Goal: Transaction & Acquisition: Purchase product/service

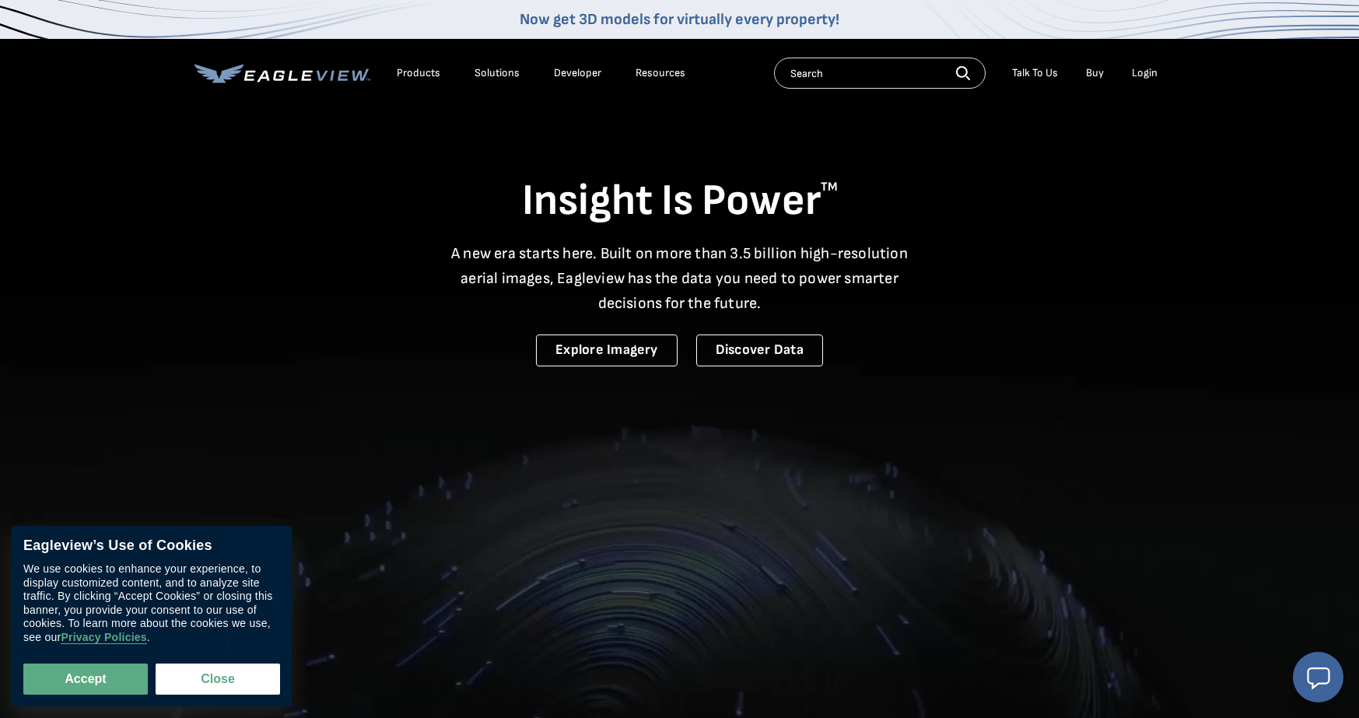
click at [1096, 78] on link "Buy" at bounding box center [1095, 73] width 18 height 14
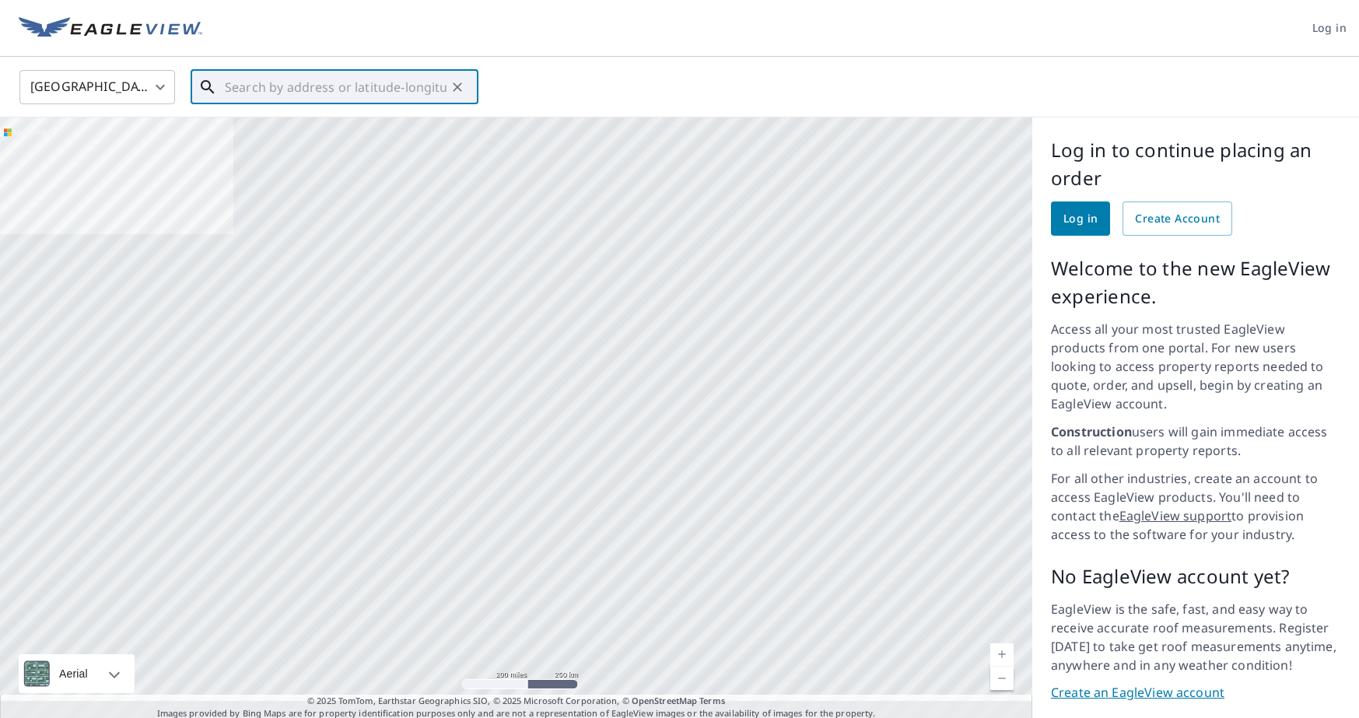
click at [237, 82] on input "text" at bounding box center [336, 87] width 222 height 44
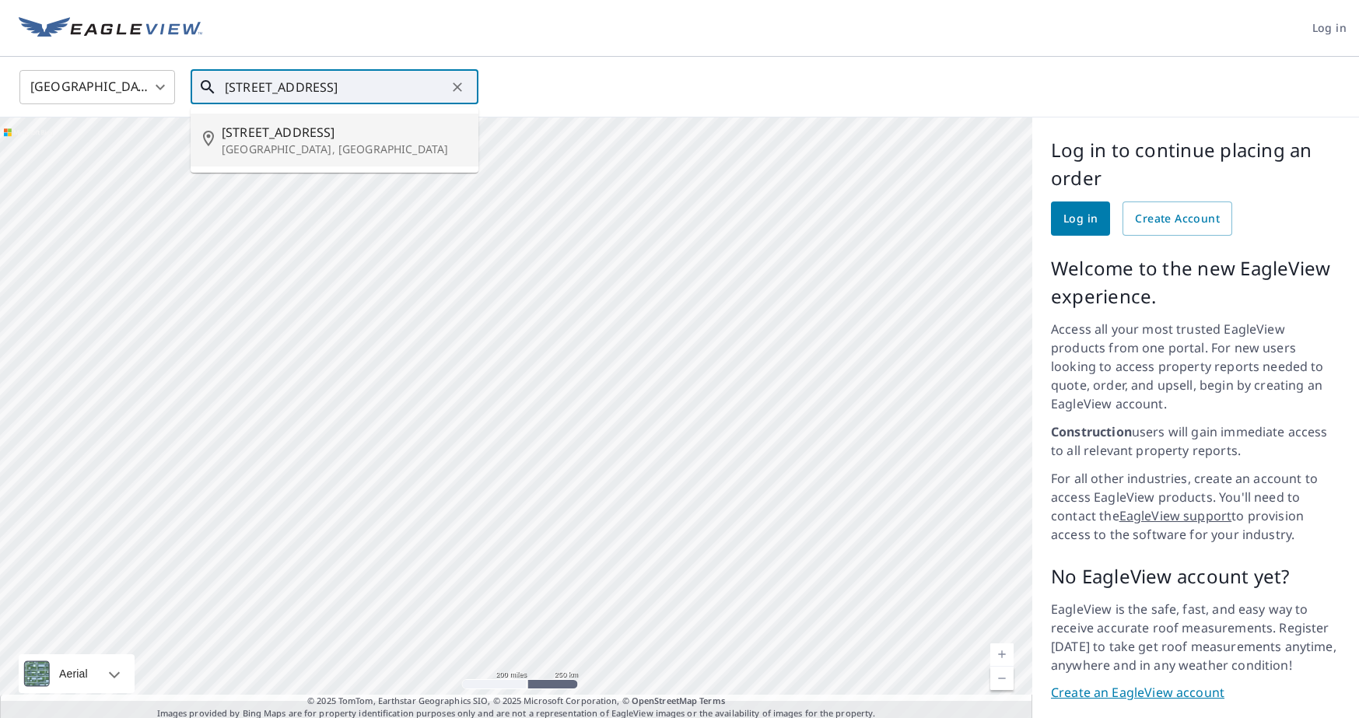
drag, startPoint x: 264, startPoint y: 132, endPoint x: 265, endPoint y: 139, distance: 7.8
click at [264, 132] on span "9 Slabey Ave" at bounding box center [344, 132] width 244 height 19
type input "9 Slabey Ave Malverne, NY 11565"
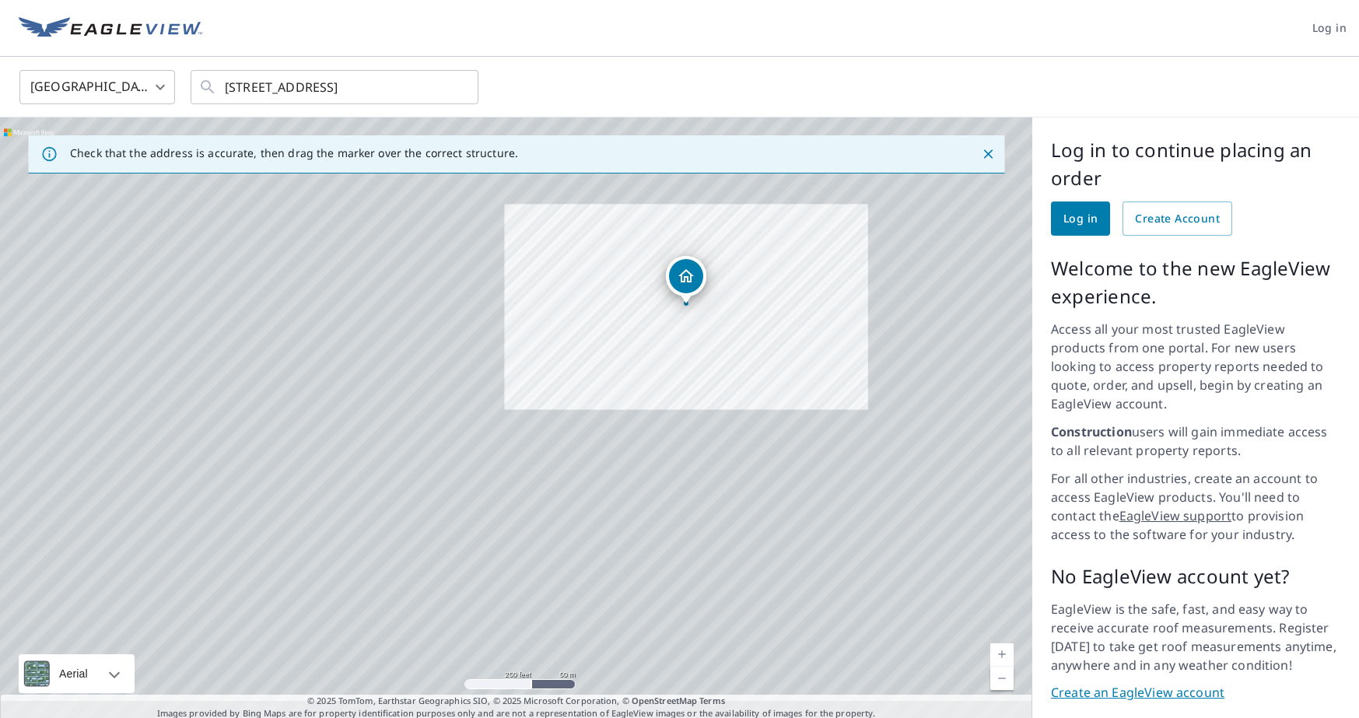
scroll to position [12, 0]
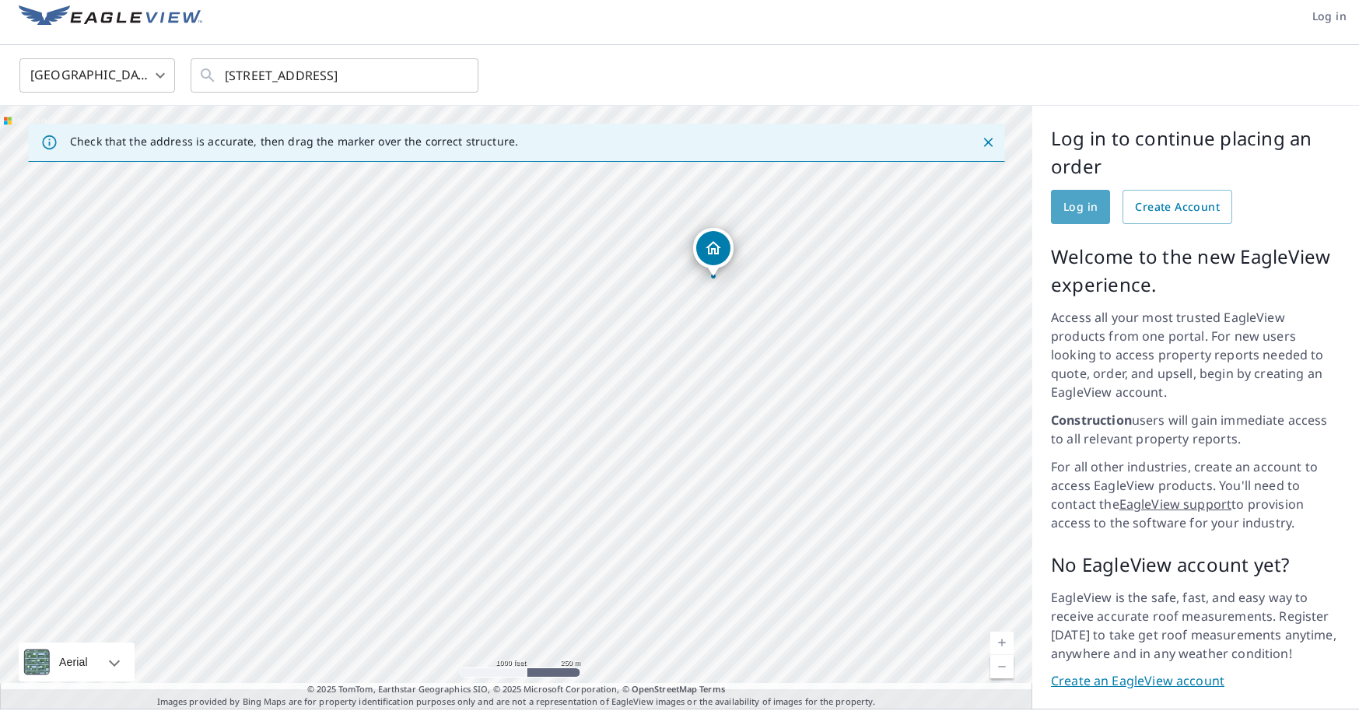
click at [1079, 205] on span "Log in" at bounding box center [1081, 207] width 34 height 19
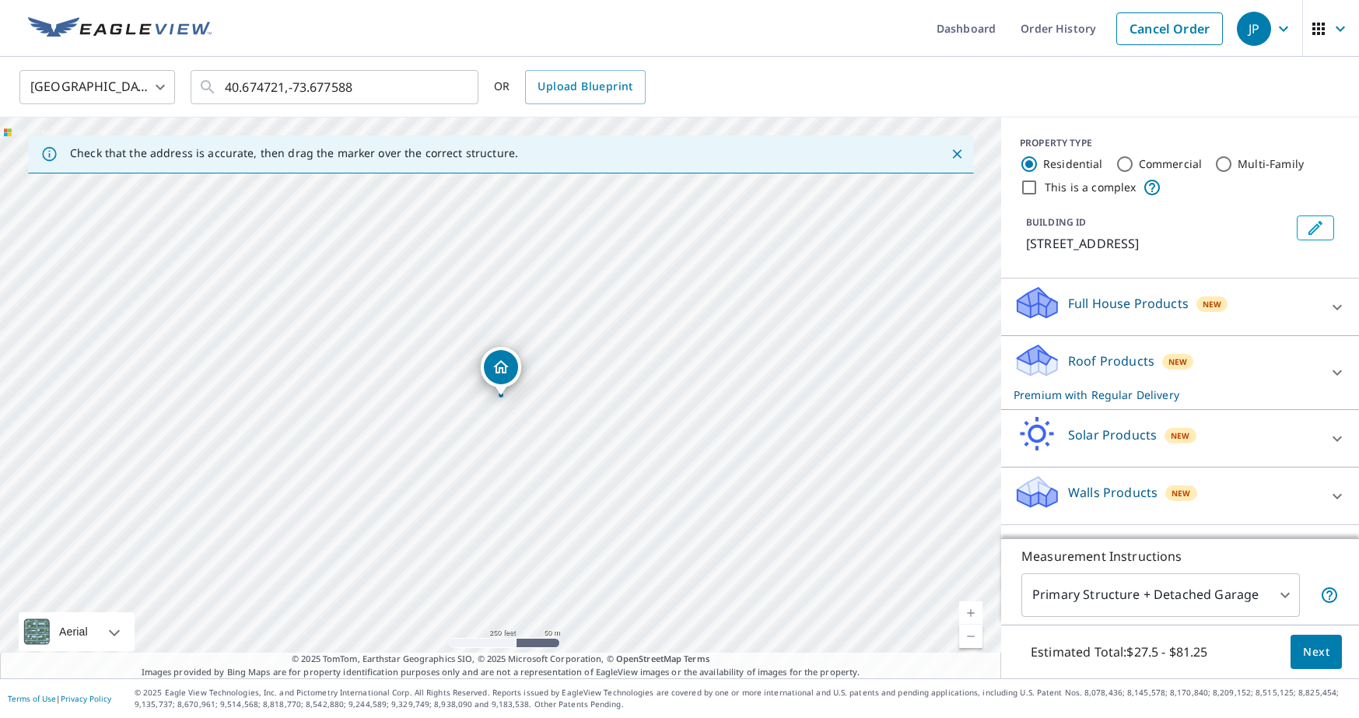
click at [1084, 362] on p "Roof Products" at bounding box center [1111, 361] width 86 height 19
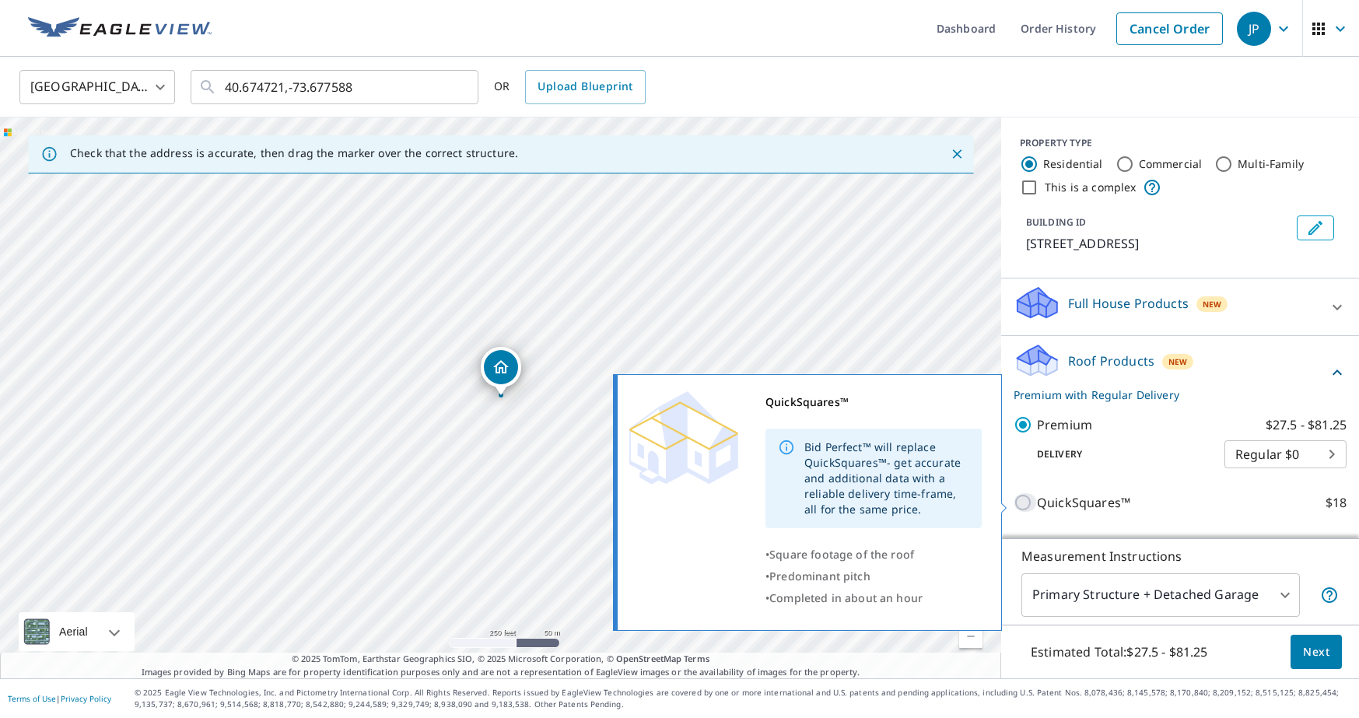
click at [1026, 500] on input "QuickSquares™ $18" at bounding box center [1025, 502] width 23 height 19
checkbox input "true"
checkbox input "false"
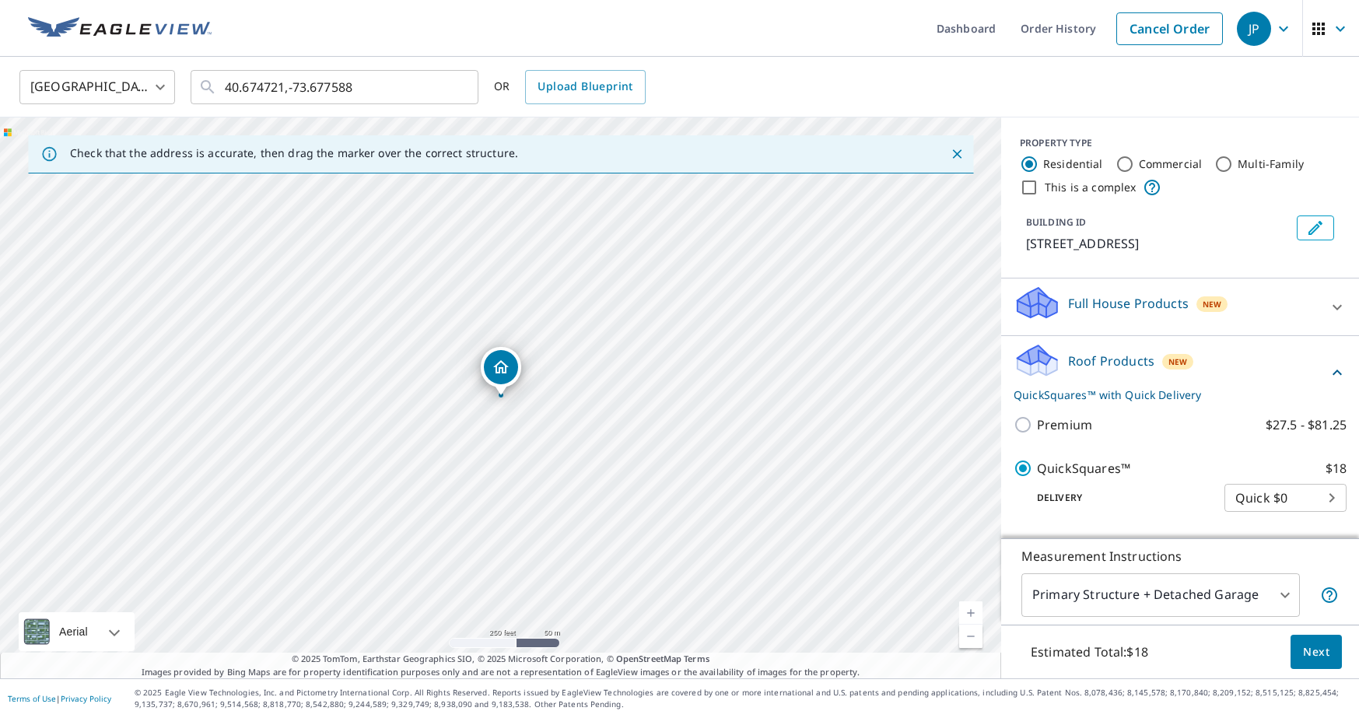
click at [1327, 650] on span "Next" at bounding box center [1316, 652] width 26 height 19
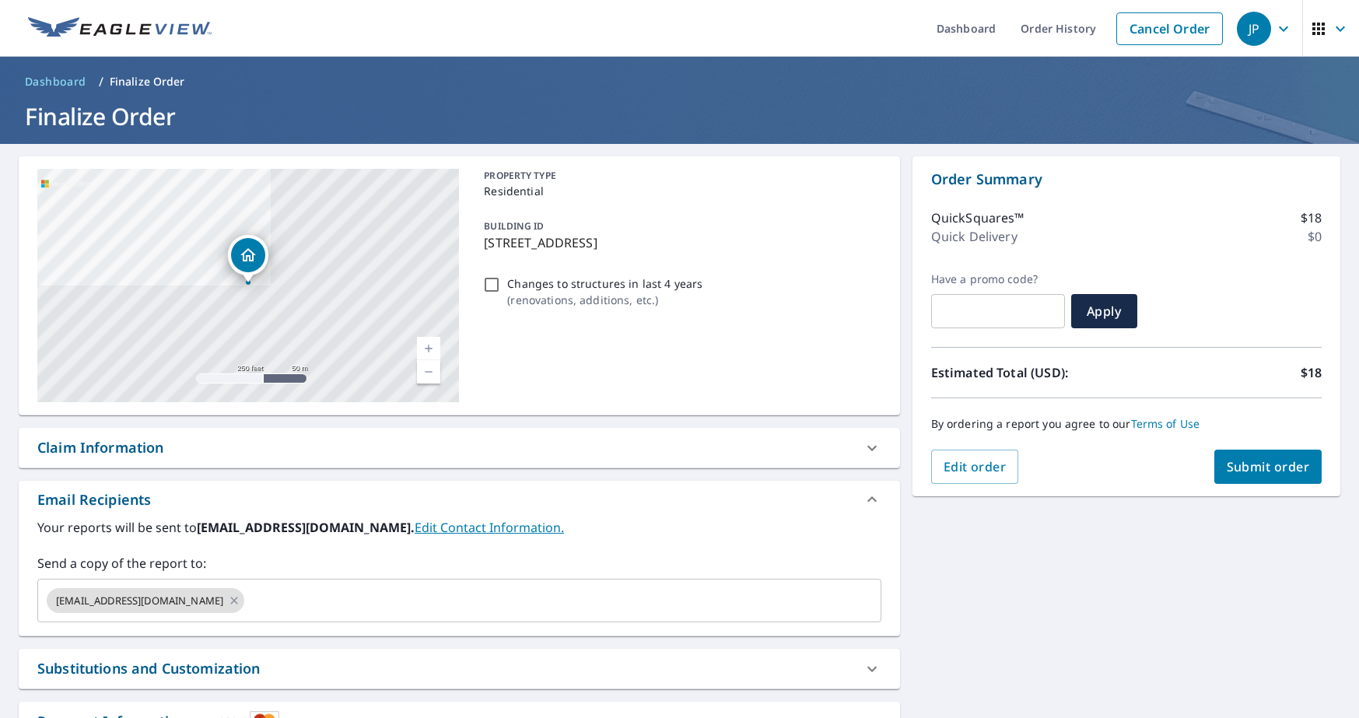
click at [1248, 466] on span "Submit order" at bounding box center [1268, 466] width 83 height 17
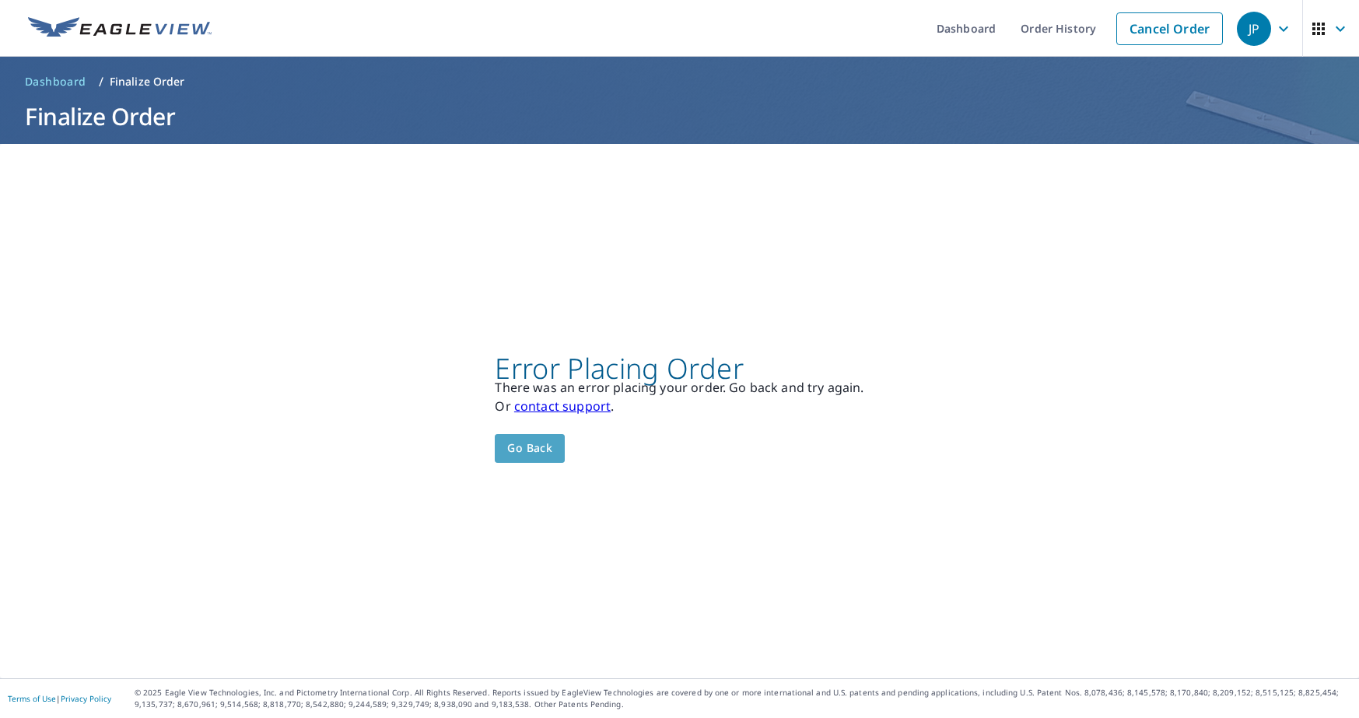
click at [528, 447] on span "Go back" at bounding box center [529, 448] width 45 height 19
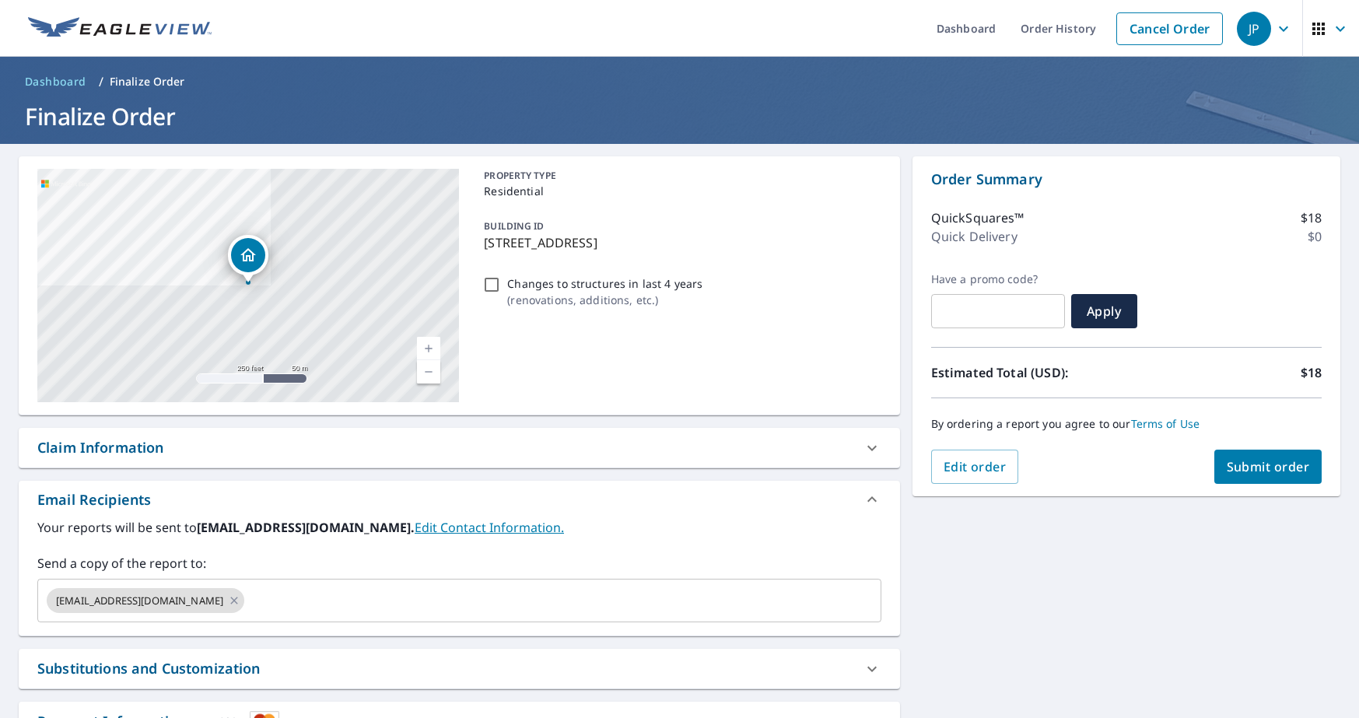
click at [1275, 475] on span "Submit order" at bounding box center [1268, 466] width 83 height 17
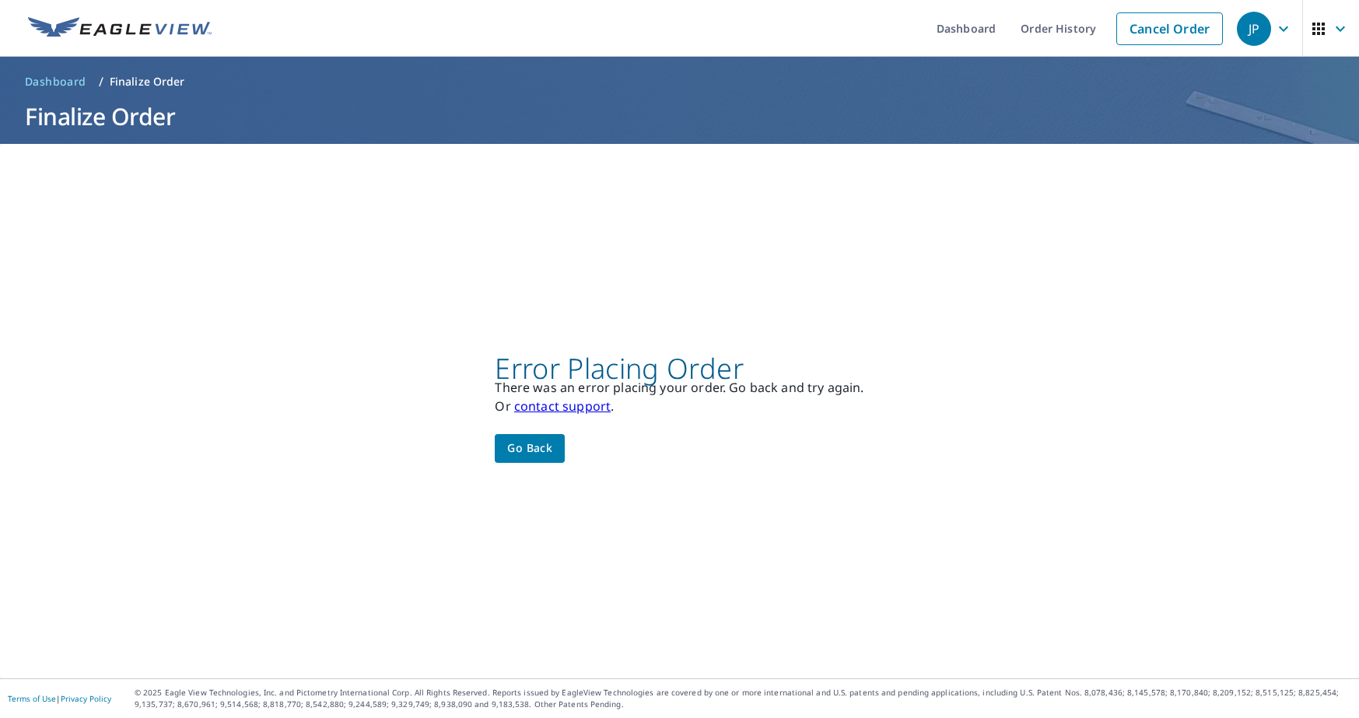
click at [563, 406] on link "contact support" at bounding box center [562, 406] width 96 height 17
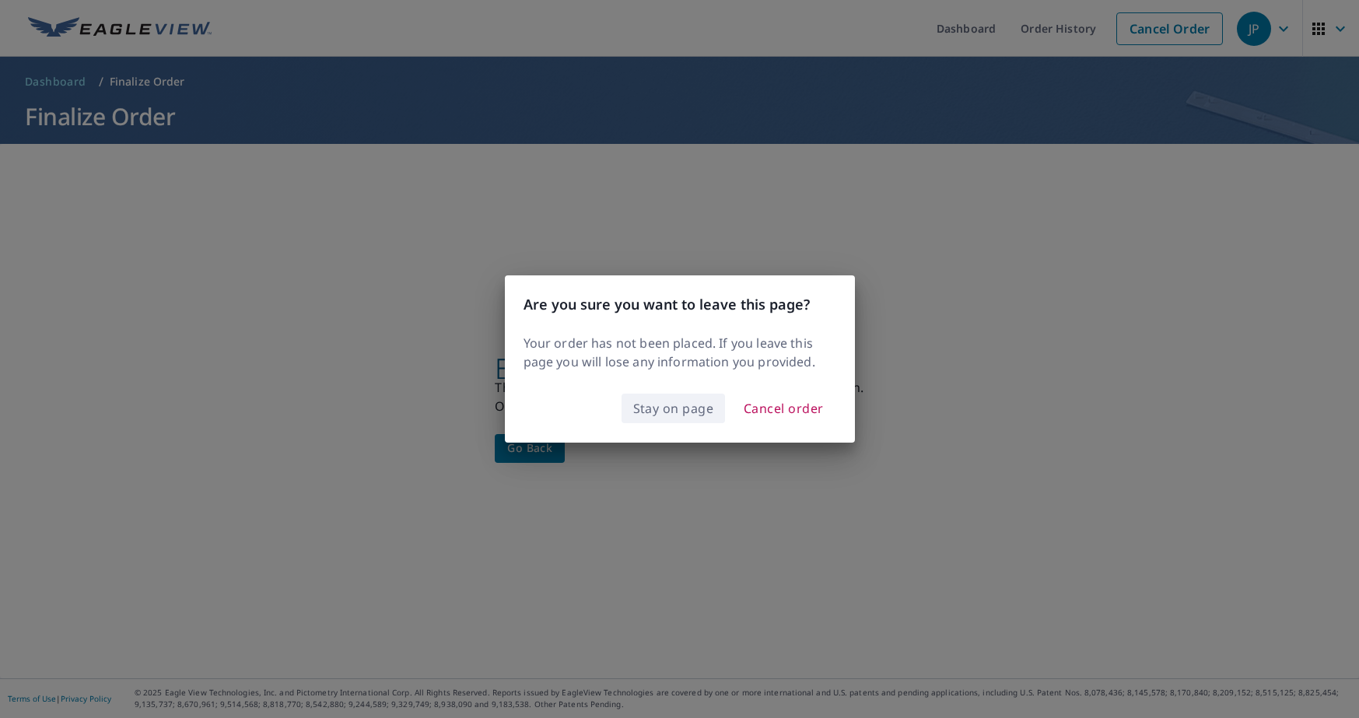
click at [653, 409] on span "Stay on page" at bounding box center [673, 409] width 81 height 22
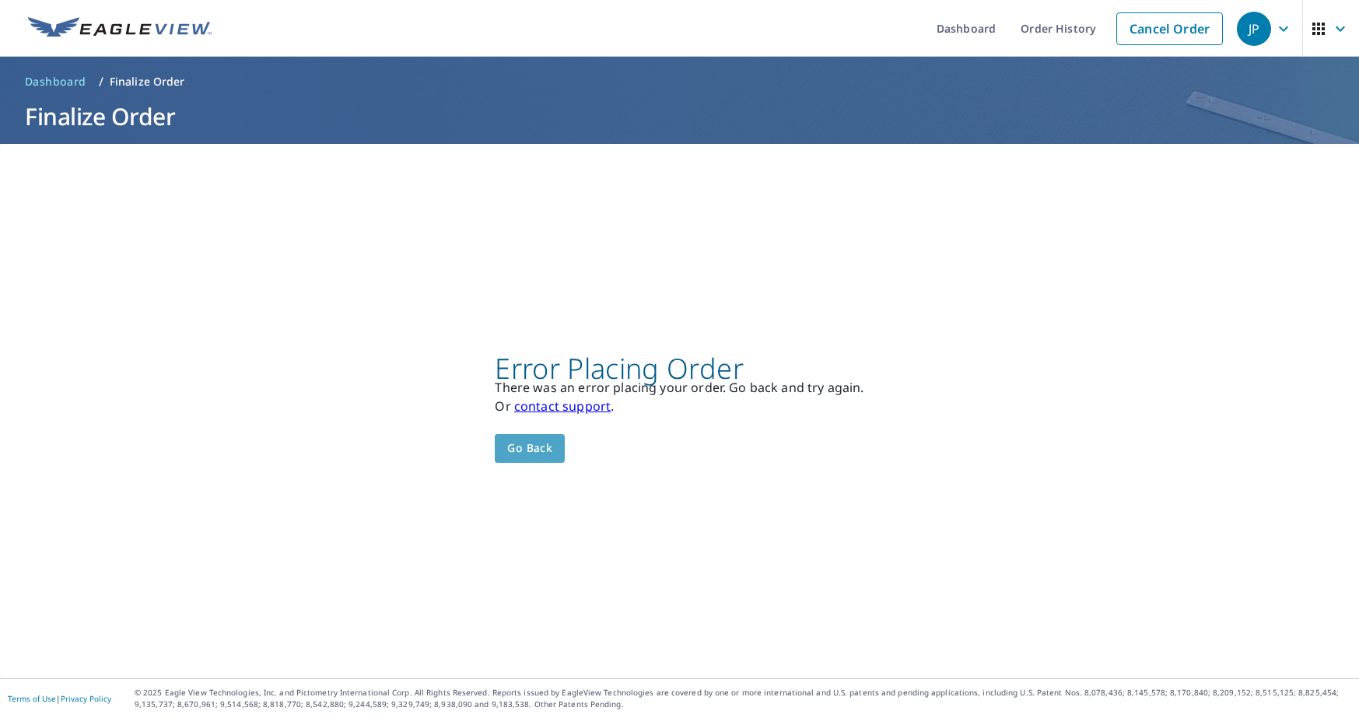
click at [515, 449] on span "Go back" at bounding box center [529, 448] width 45 height 19
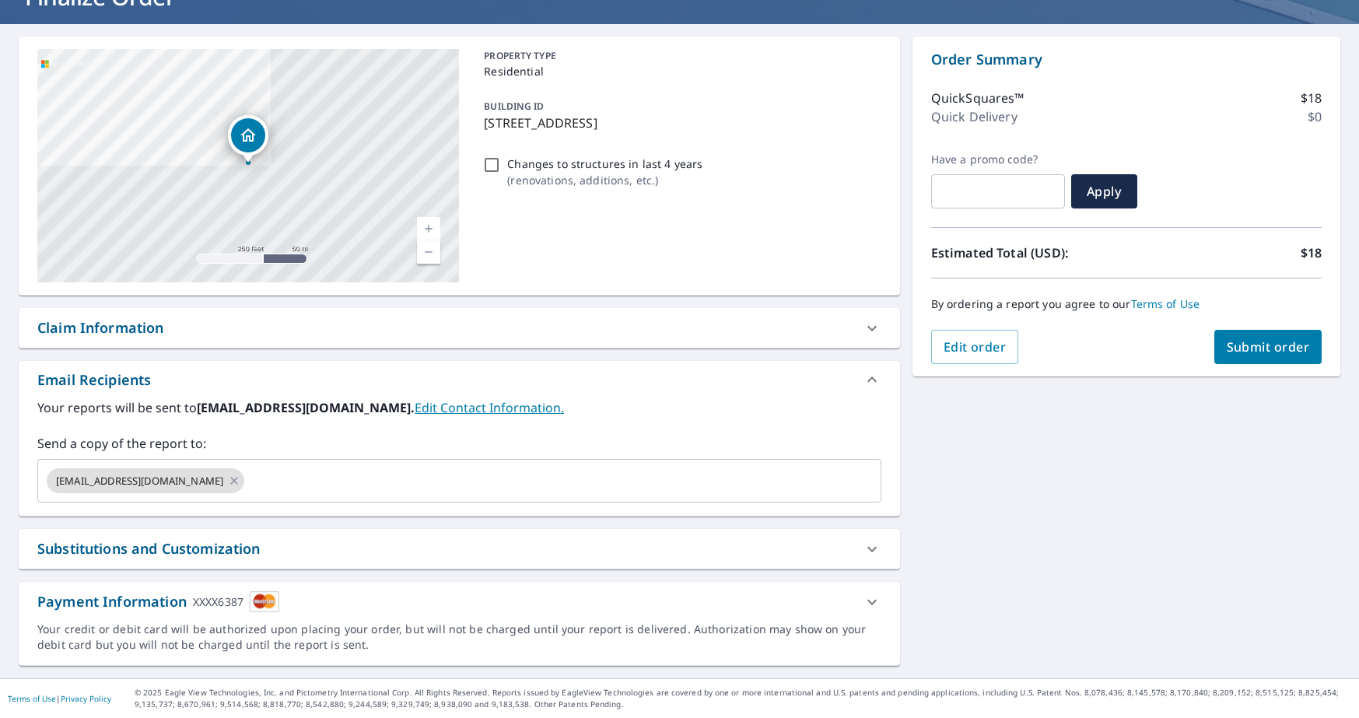
scroll to position [120, 0]
click at [223, 597] on div "XXXX6387" at bounding box center [218, 601] width 51 height 21
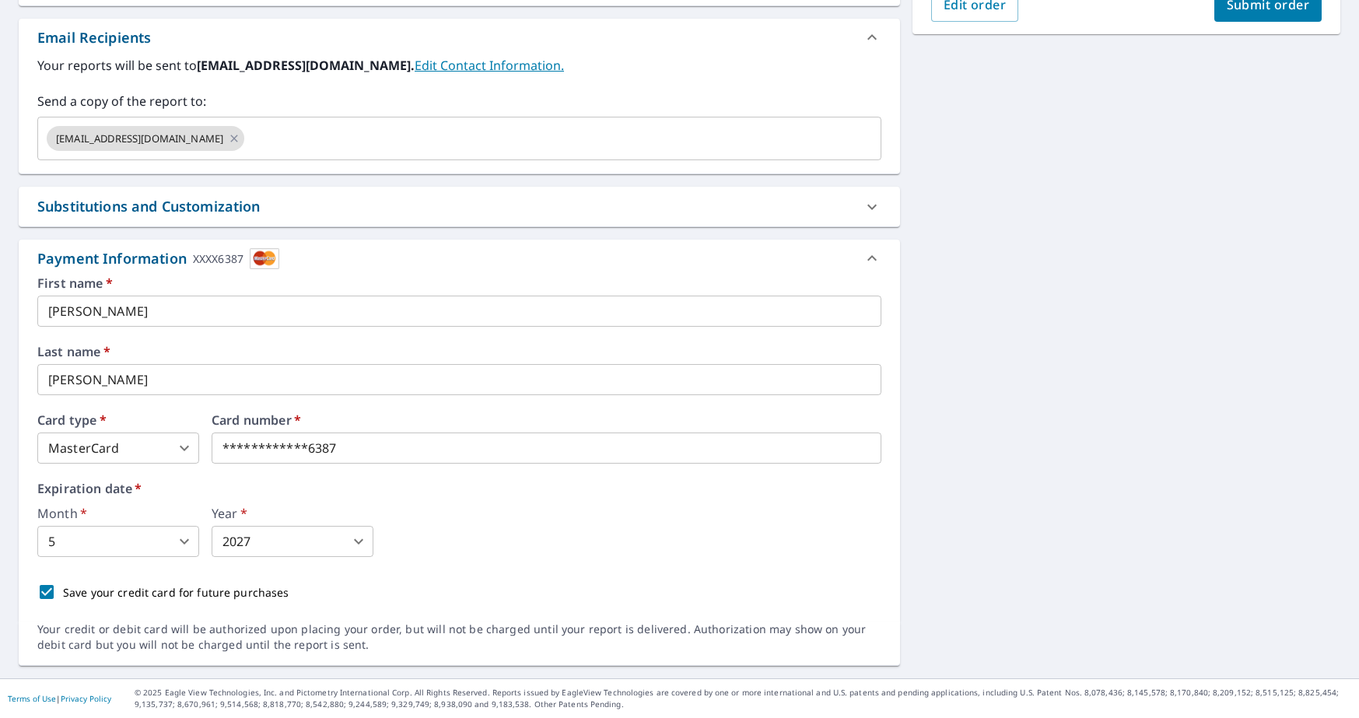
scroll to position [462, 0]
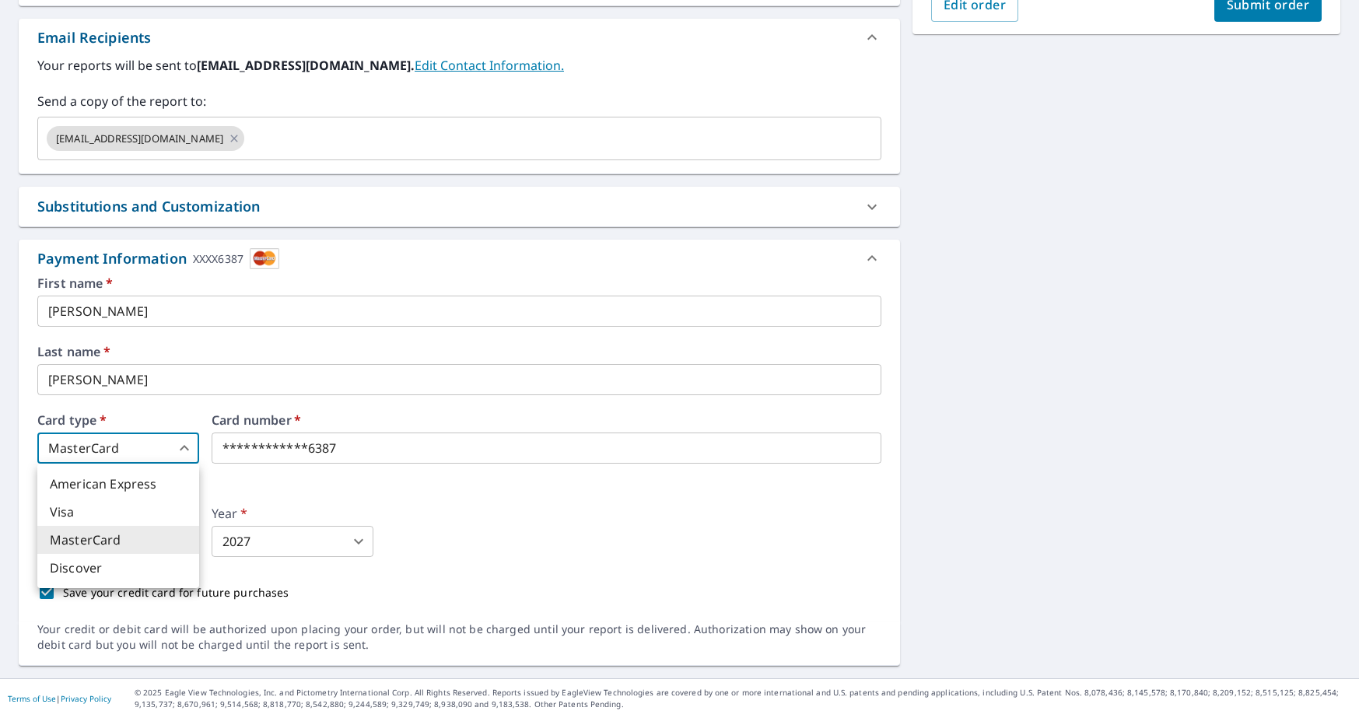
click at [184, 446] on body "JP JP Dashboard Order History Cancel Order JP Dashboard / Finalize Order Finali…" at bounding box center [679, 359] width 1359 height 718
drag, startPoint x: 70, startPoint y: 509, endPoint x: 86, endPoint y: 510, distance: 16.4
click at [70, 509] on li "Visa" at bounding box center [118, 512] width 162 height 28
type input "2"
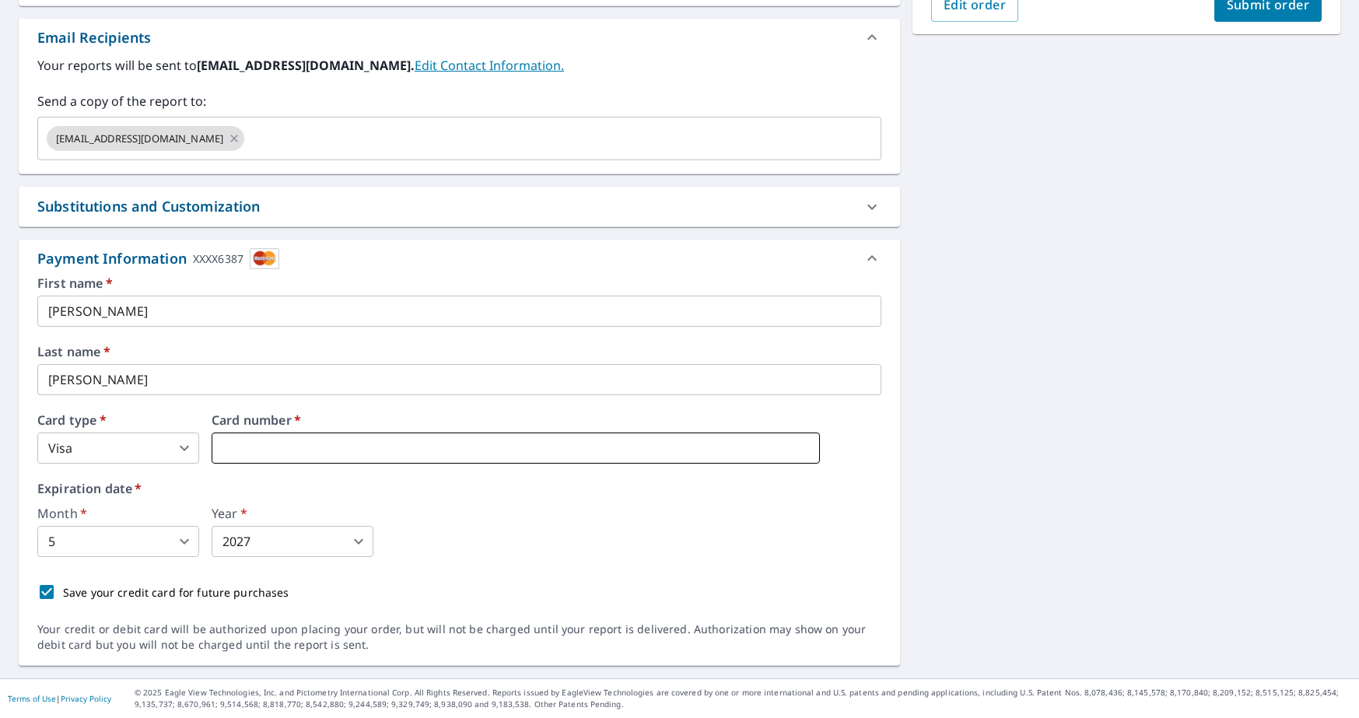
click at [260, 437] on iframe at bounding box center [516, 448] width 609 height 31
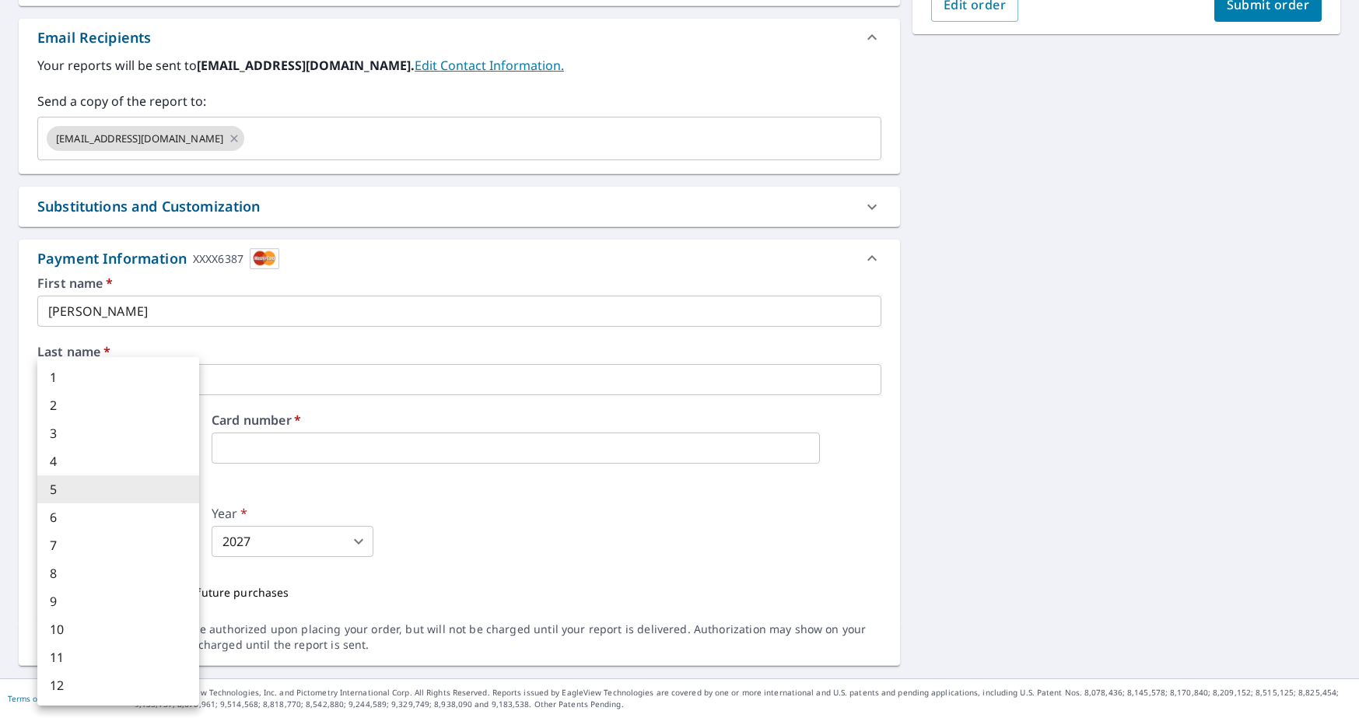
click at [185, 539] on body "JP JP Dashboard Order History Cancel Order JP Dashboard / Finalize Order Finali…" at bounding box center [679, 359] width 1359 height 718
click at [58, 430] on li "3" at bounding box center [118, 433] width 162 height 28
click at [188, 540] on body "JP JP Dashboard Order History Cancel Order JP Dashboard / Finalize Order Finali…" at bounding box center [679, 359] width 1359 height 718
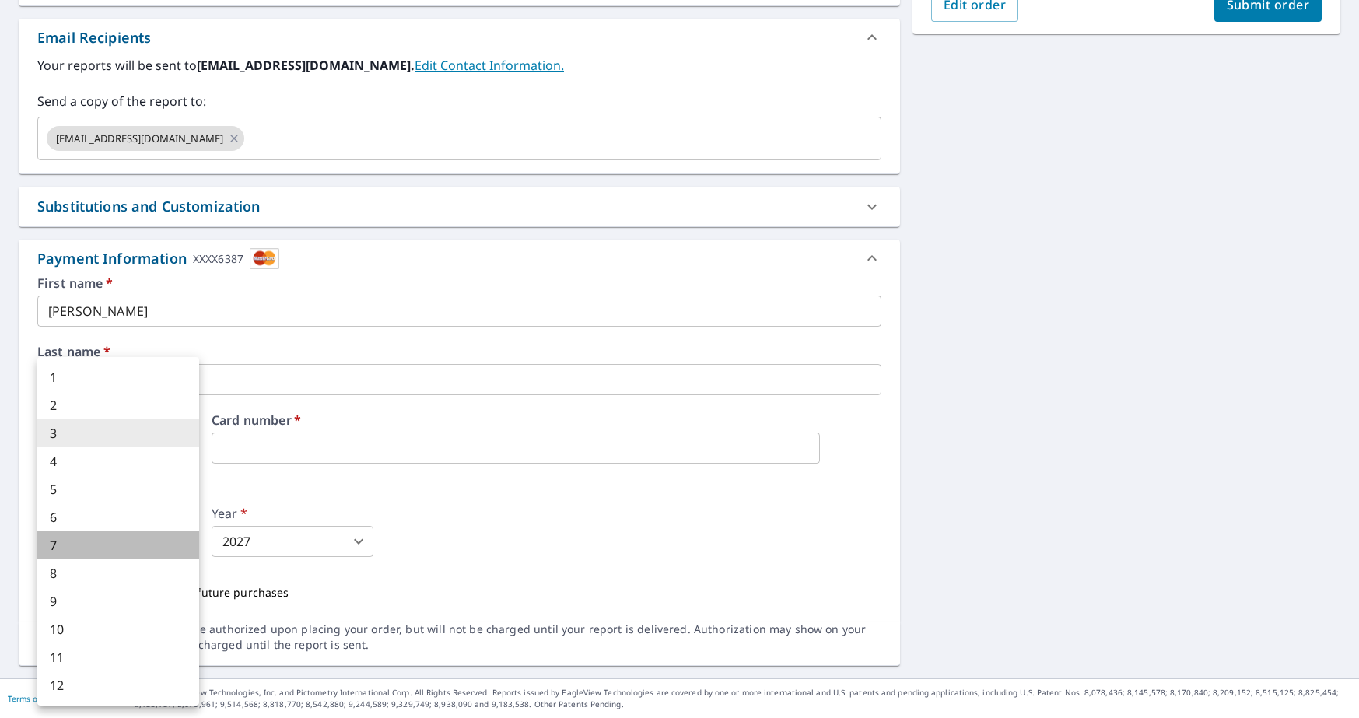
click at [142, 539] on li "7" at bounding box center [118, 546] width 162 height 28
click at [180, 538] on body "JP JP Dashboard Order History Cancel Order JP Dashboard / Finalize Order Finali…" at bounding box center [679, 359] width 1359 height 718
click at [61, 432] on li "3" at bounding box center [118, 433] width 162 height 28
type input "3"
click at [63, 537] on body "JP JP Dashboard Order History Cancel Order JP Dashboard / Finalize Order Finali…" at bounding box center [679, 359] width 1359 height 718
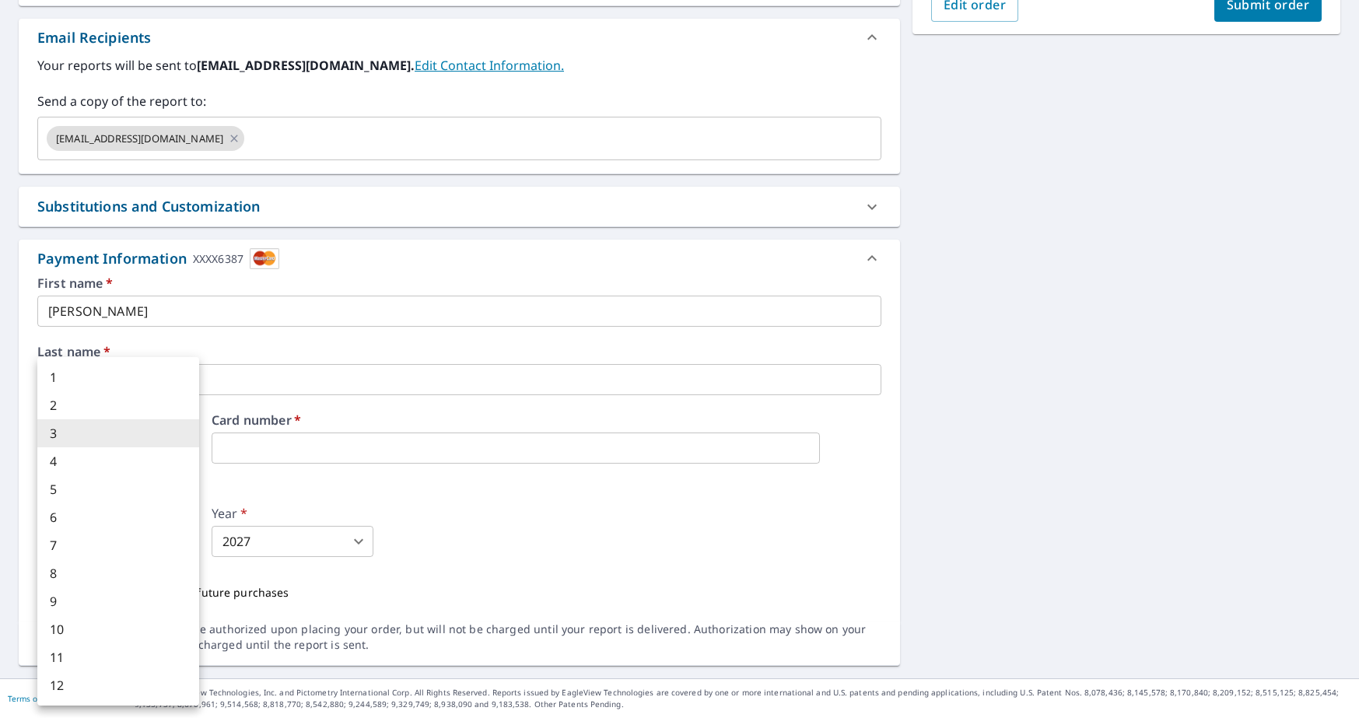
click at [391, 581] on div at bounding box center [679, 359] width 1359 height 718
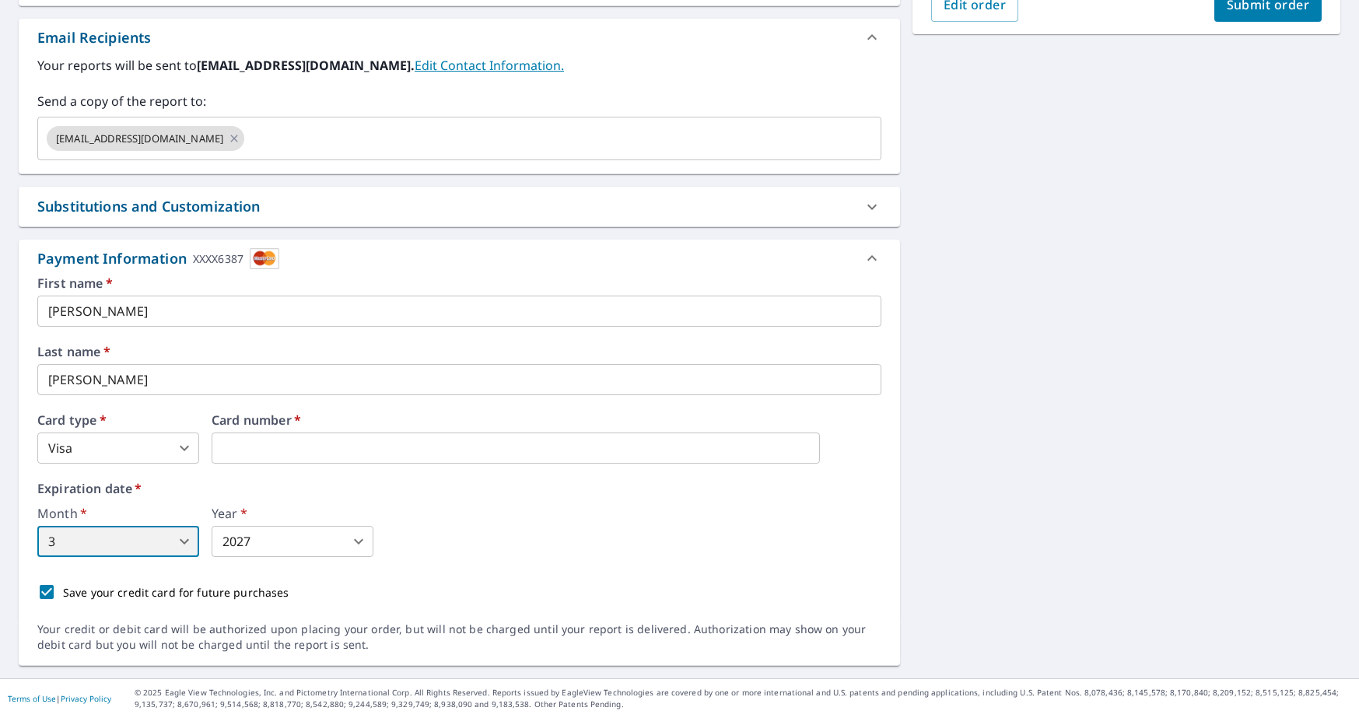
scroll to position [0, 0]
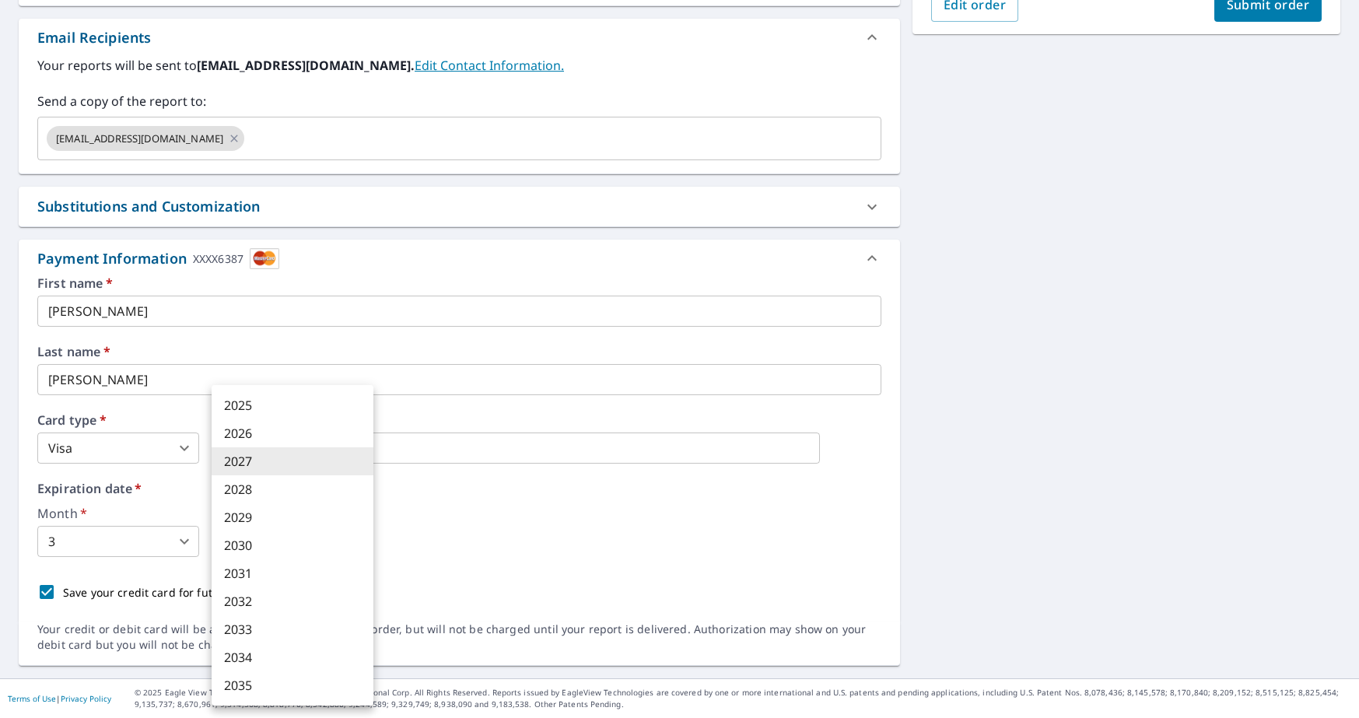
click at [360, 541] on body "JP JP Dashboard Order History Cancel Order JP Dashboard / Finalize Order Finali…" at bounding box center [679, 359] width 1359 height 718
drag, startPoint x: 246, startPoint y: 490, endPoint x: 328, endPoint y: 565, distance: 111.3
click at [246, 490] on li "2028" at bounding box center [293, 489] width 162 height 28
type input "2028"
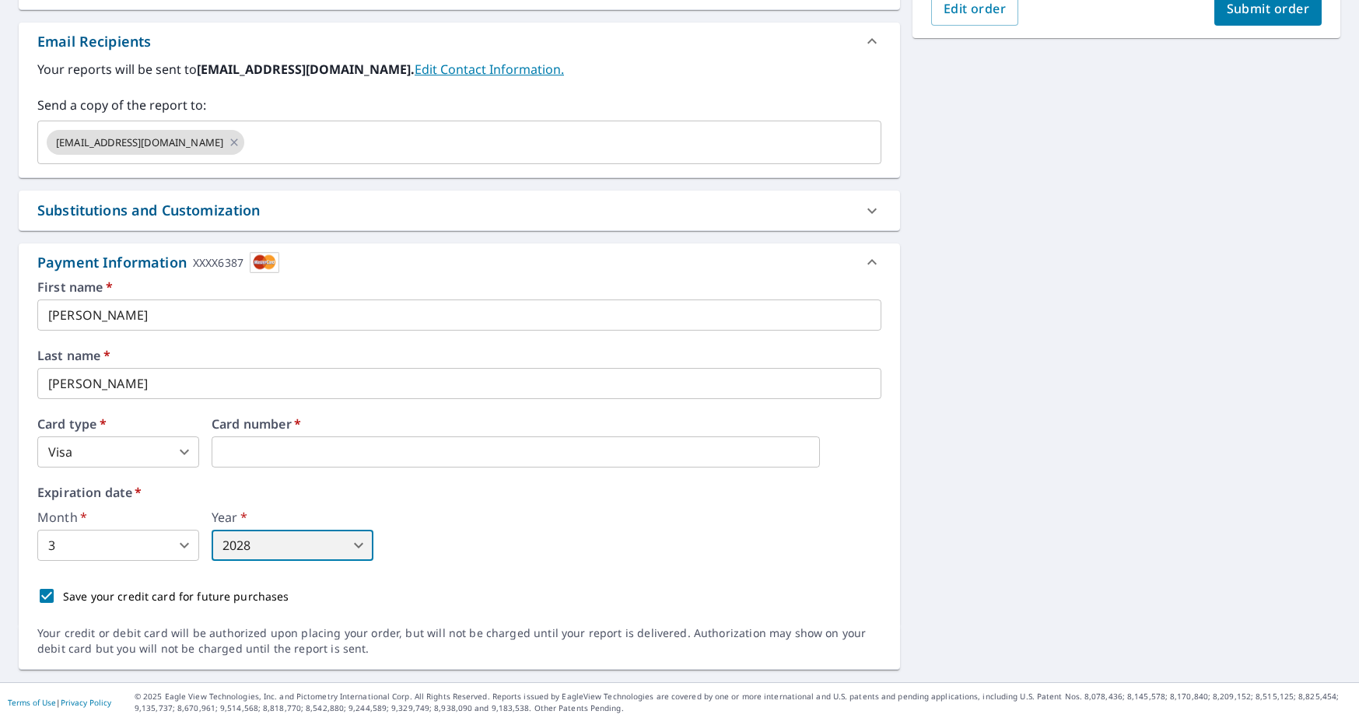
scroll to position [455, 0]
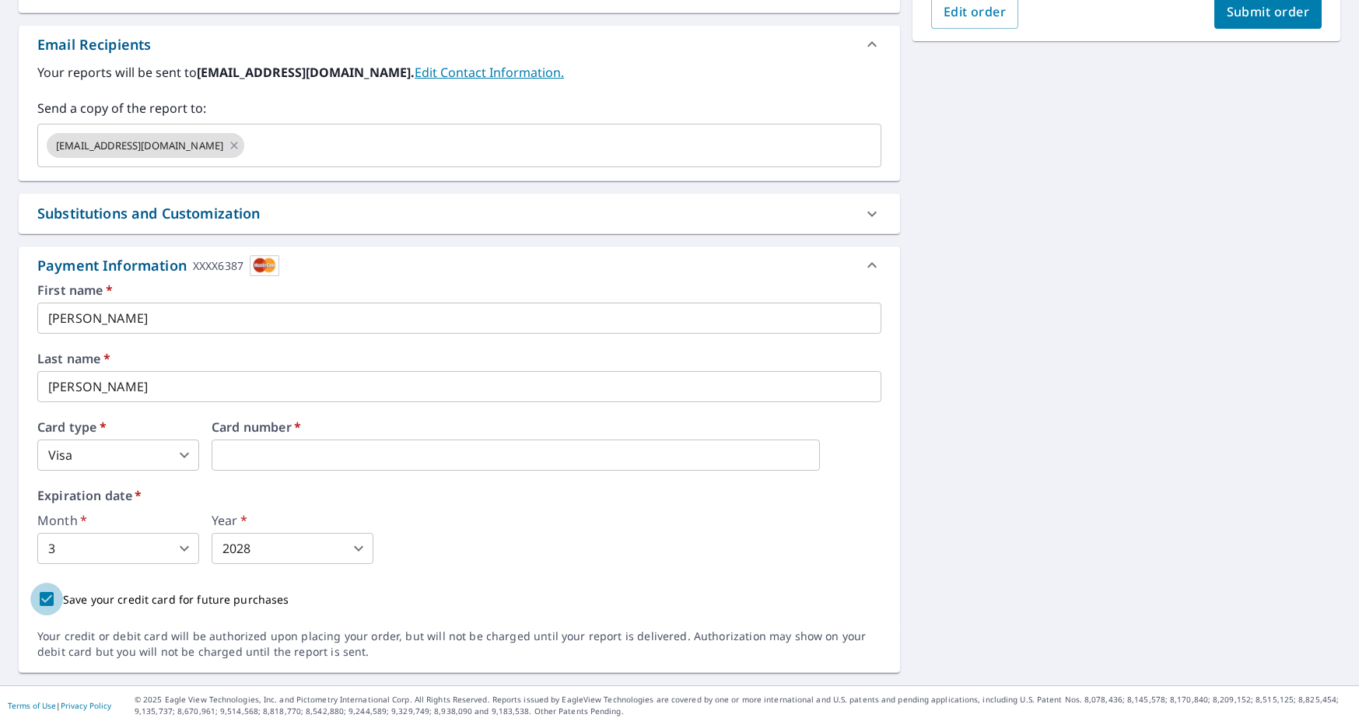
drag, startPoint x: 50, startPoint y: 598, endPoint x: 73, endPoint y: 632, distance: 41.4
click at [50, 598] on input "Save your credit card for future purchases" at bounding box center [46, 599] width 33 height 33
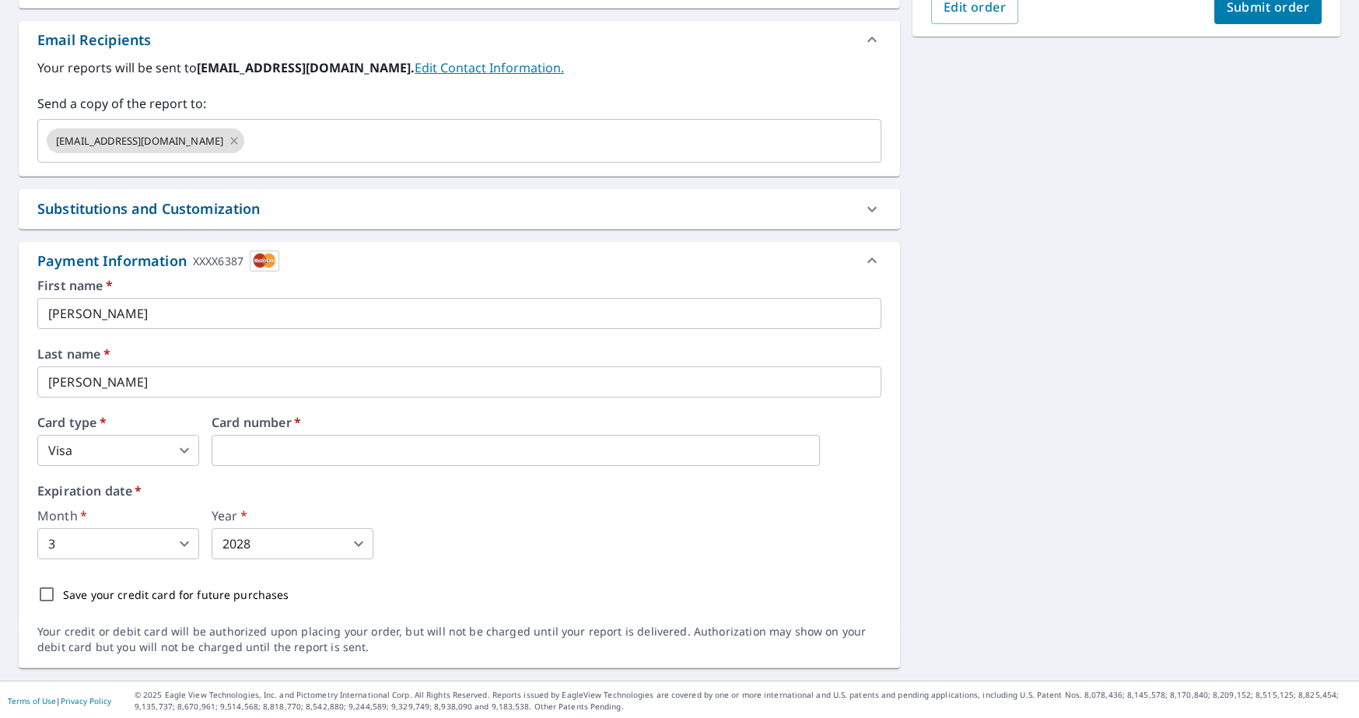
click at [48, 597] on input "Save your credit card for future purchases" at bounding box center [46, 594] width 33 height 33
checkbox input "true"
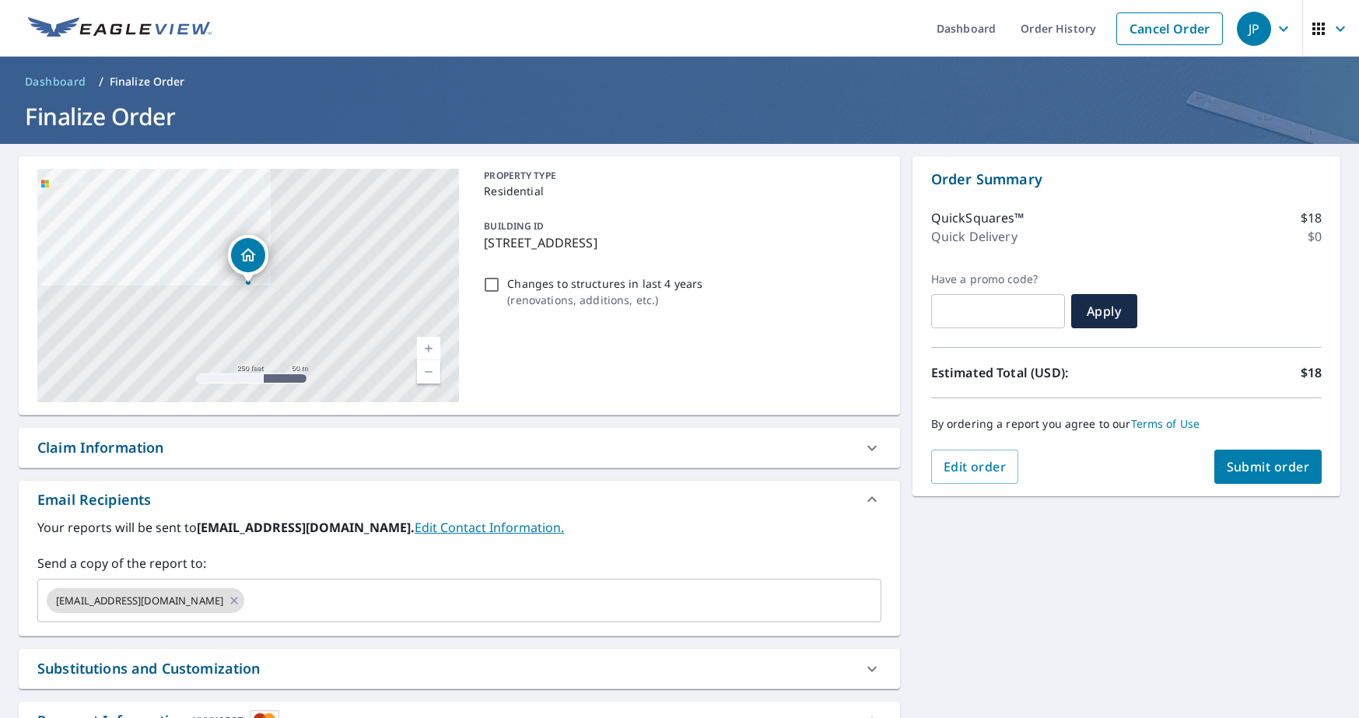
scroll to position [0, 0]
click at [1250, 465] on span "Submit order" at bounding box center [1268, 466] width 83 height 17
